Goal: Find specific fact: Find specific fact

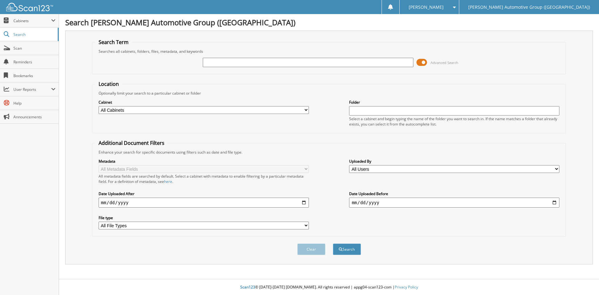
click at [216, 60] on input "text" at bounding box center [308, 62] width 210 height 9
type input "351723"
click at [348, 249] on button "Search" at bounding box center [347, 249] width 28 height 12
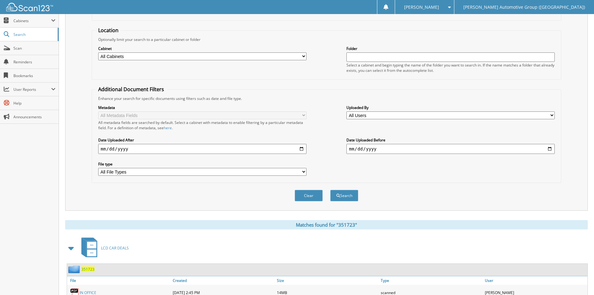
scroll to position [156, 0]
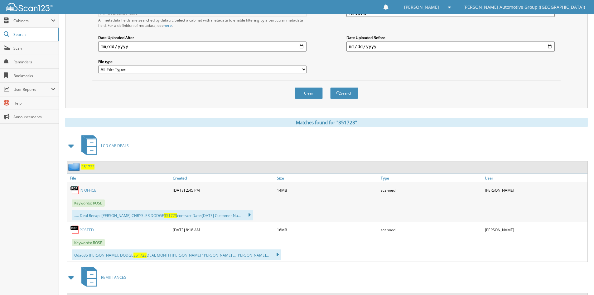
click at [86, 190] on link "IN OFFICE" at bounding box center [88, 190] width 17 height 5
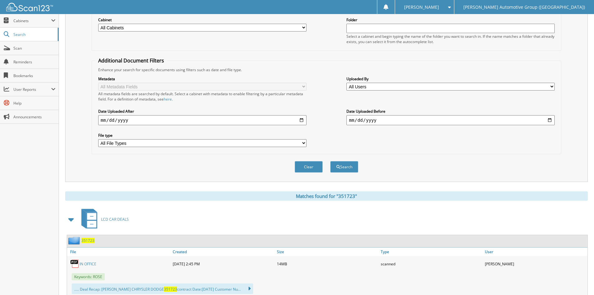
scroll to position [62, 0]
